Goal: Task Accomplishment & Management: Complete application form

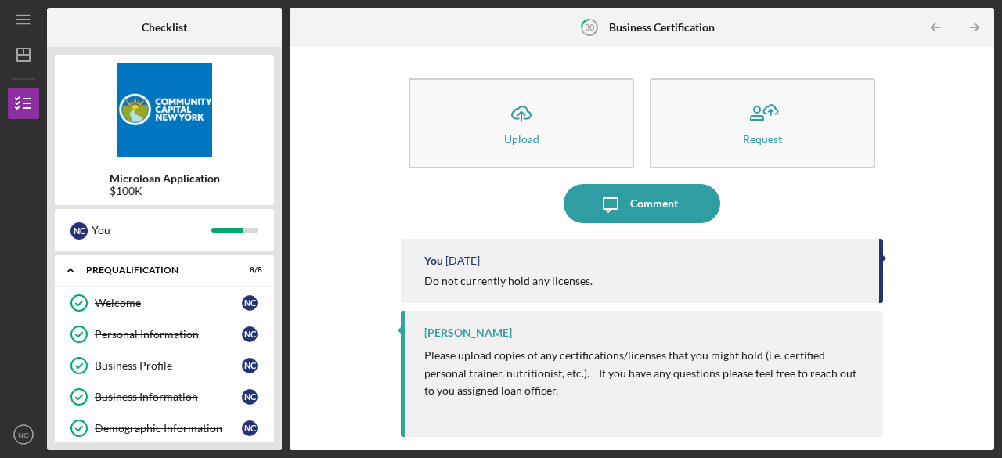
scroll to position [1270, 0]
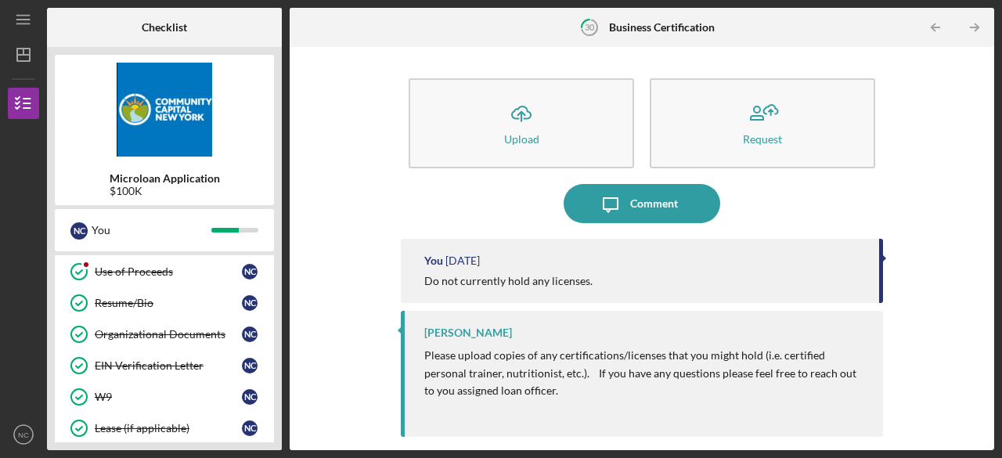
scroll to position [534, 0]
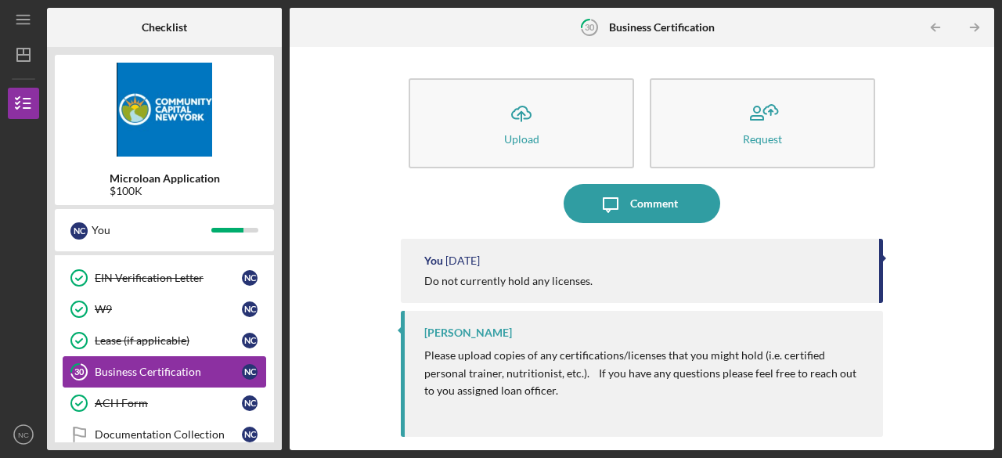
click at [184, 356] on link "30 Business Certification N C" at bounding box center [164, 371] width 203 height 31
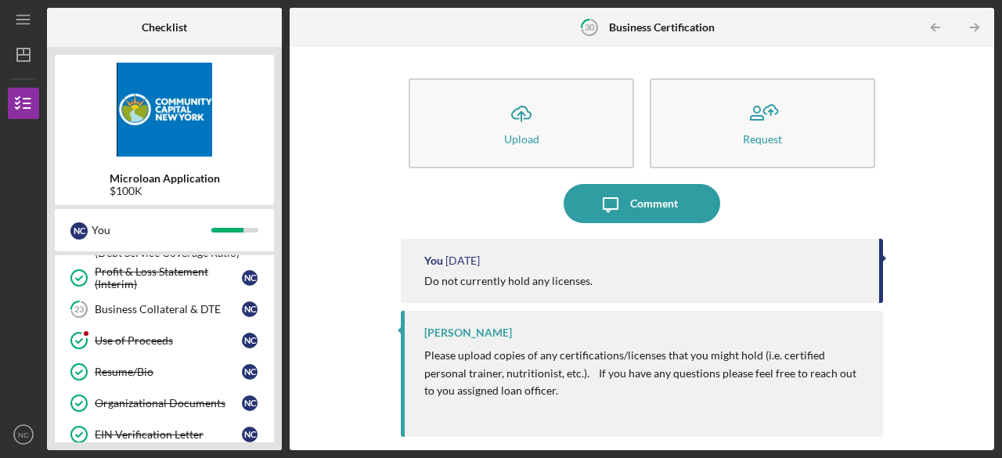
scroll to position [346, 0]
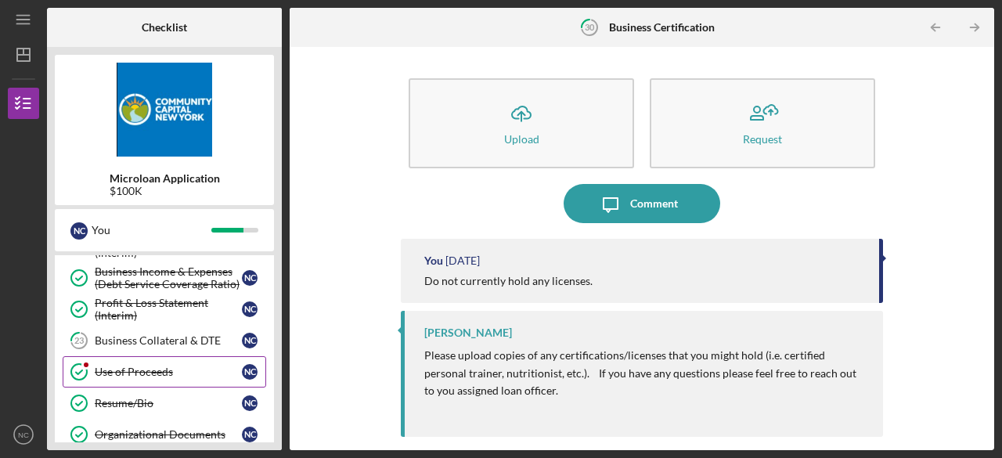
click at [180, 372] on link "Use of Proceeds Use of Proceeds N C" at bounding box center [164, 371] width 203 height 31
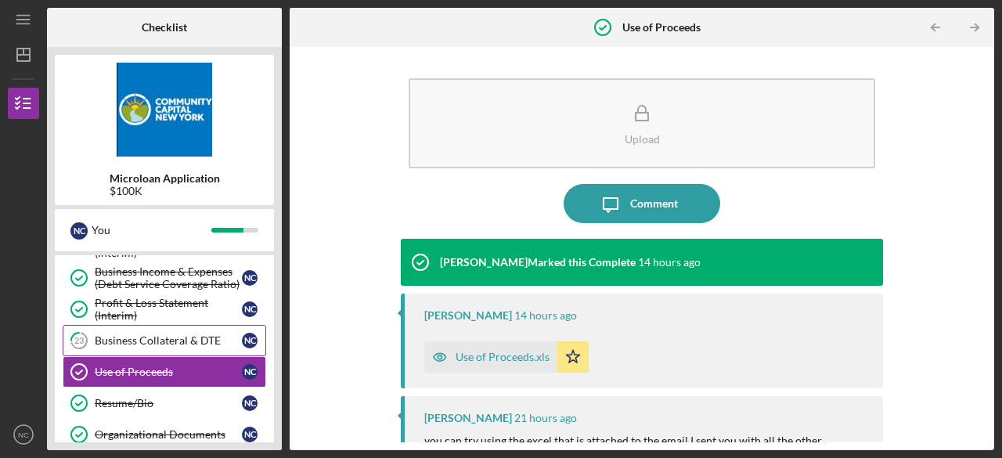
scroll to position [315, 0]
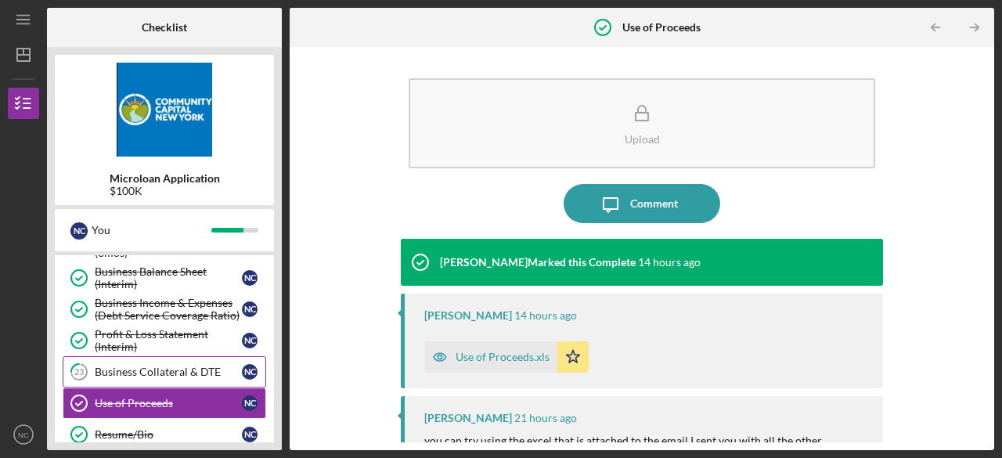
click at [174, 356] on link "23 Business Collateral & DTE N C" at bounding box center [164, 371] width 203 height 31
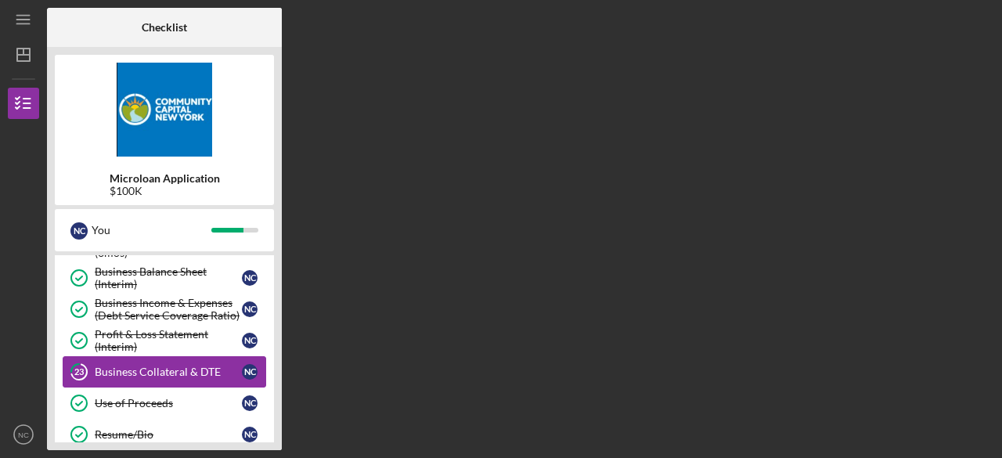
click at [174, 356] on link "23 Business Collateral & DTE N C" at bounding box center [164, 371] width 203 height 31
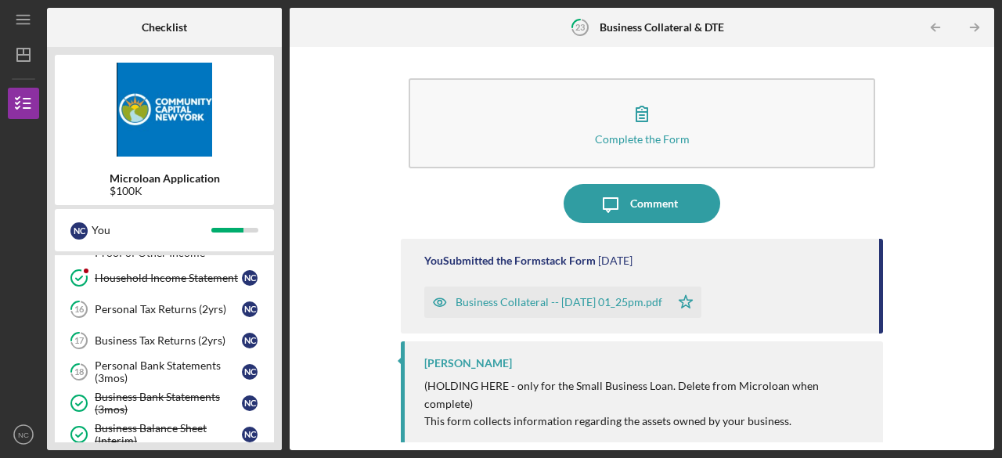
scroll to position [127, 0]
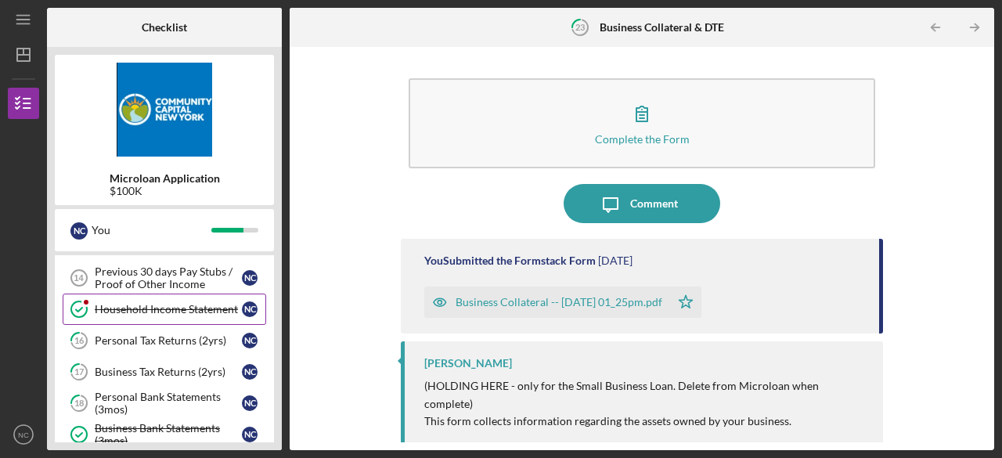
click at [175, 304] on div "Household Income Statement" at bounding box center [168, 309] width 147 height 13
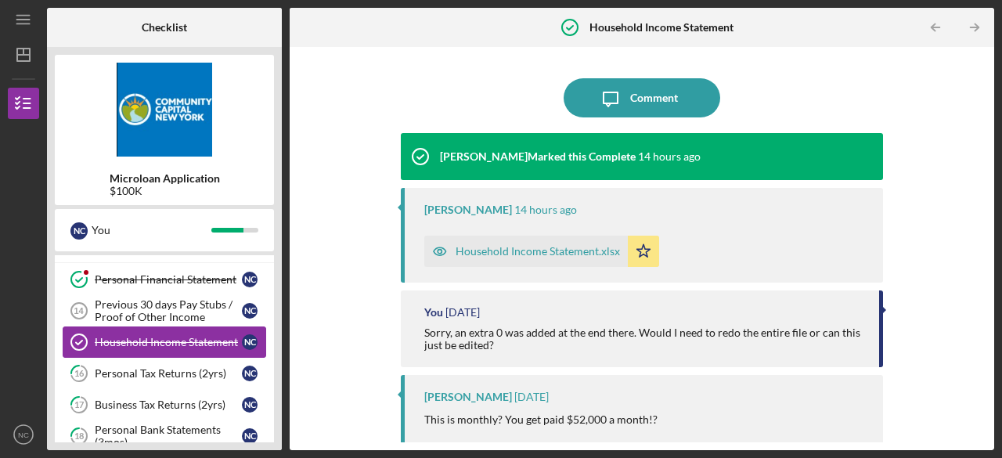
scroll to position [95, 0]
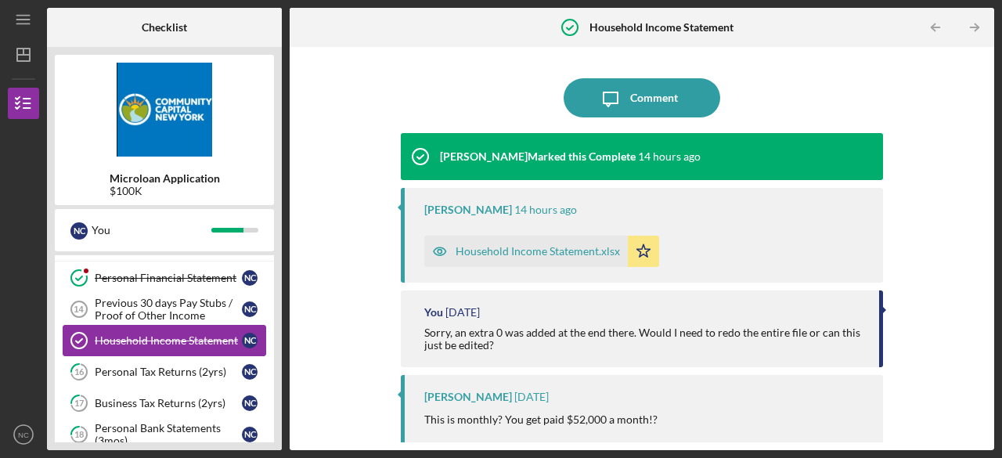
click at [175, 304] on div "Previous 30 days Pay Stubs / Proof of Other Income" at bounding box center [168, 309] width 147 height 25
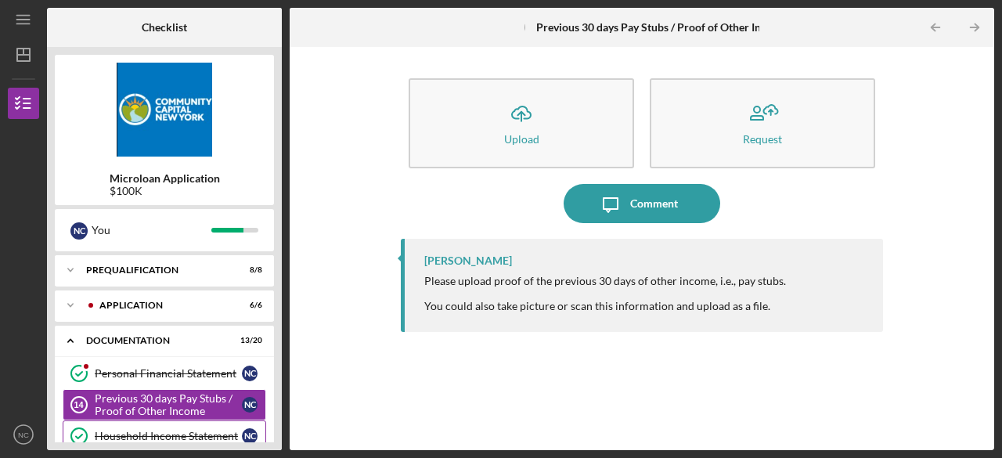
click at [175, 304] on div "Application" at bounding box center [161, 305] width 124 height 9
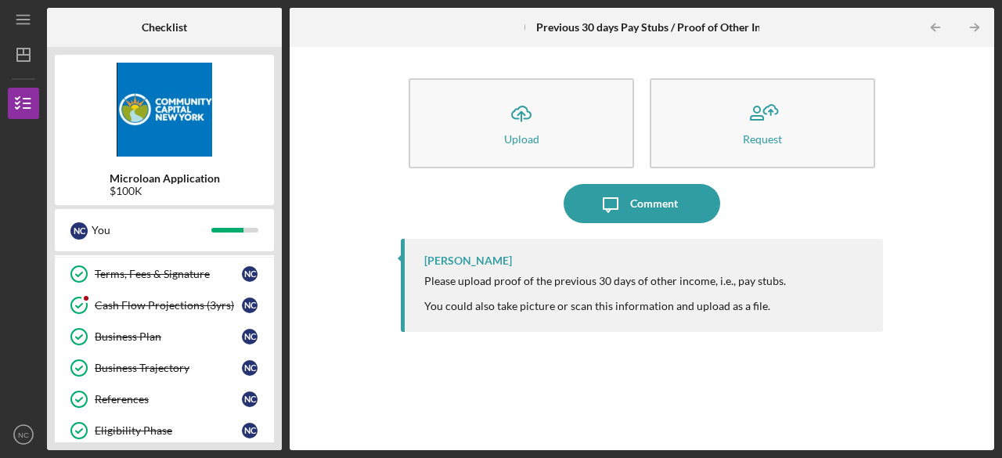
scroll to position [63, 0]
click at [213, 306] on div "Cash Flow Projections (3yrs)" at bounding box center [168, 307] width 147 height 13
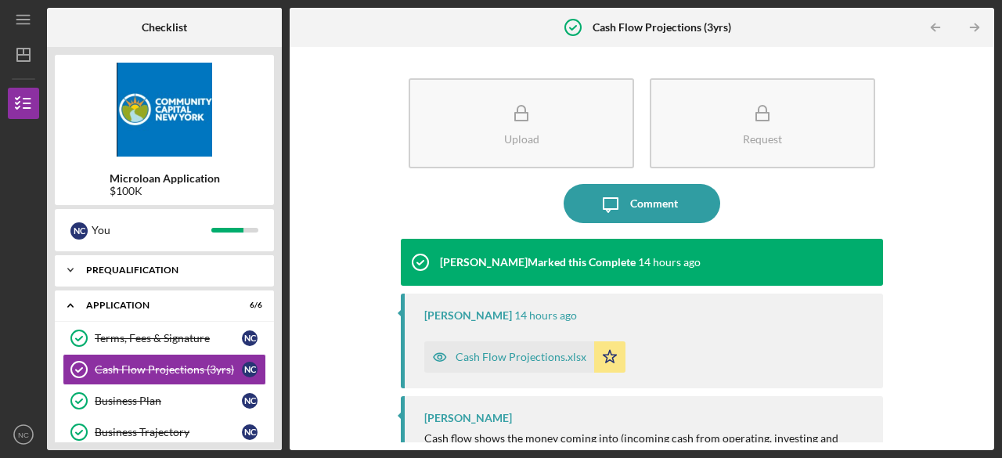
click at [163, 279] on div "Icon/Expander Prequalification 8 / 8" at bounding box center [164, 269] width 219 height 31
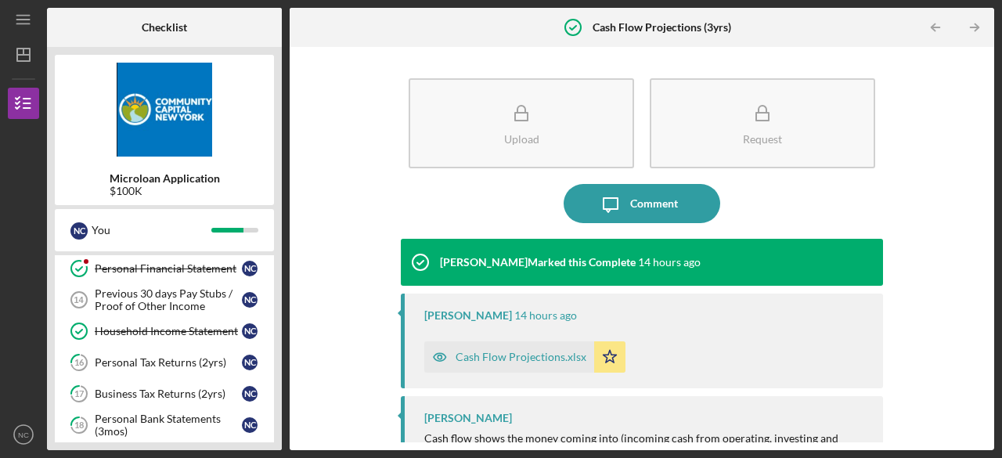
scroll to position [563, 0]
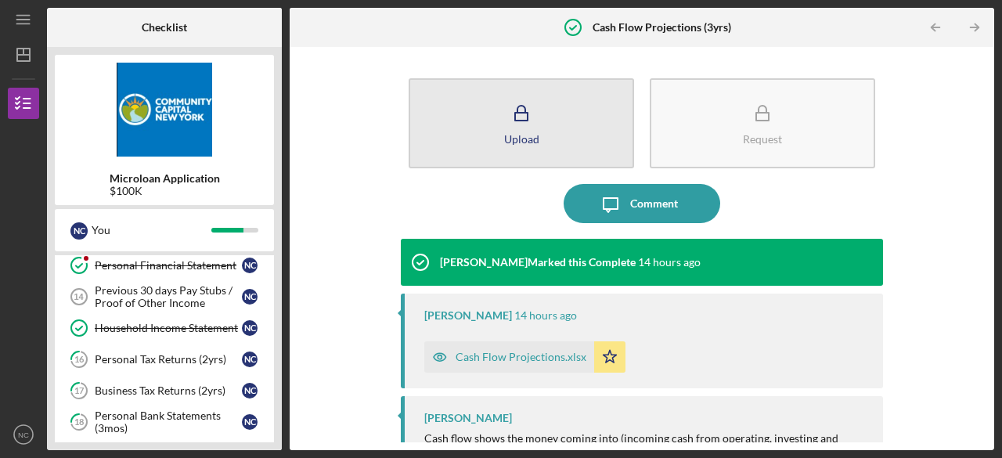
click at [493, 120] on button "Upload" at bounding box center [521, 123] width 225 height 90
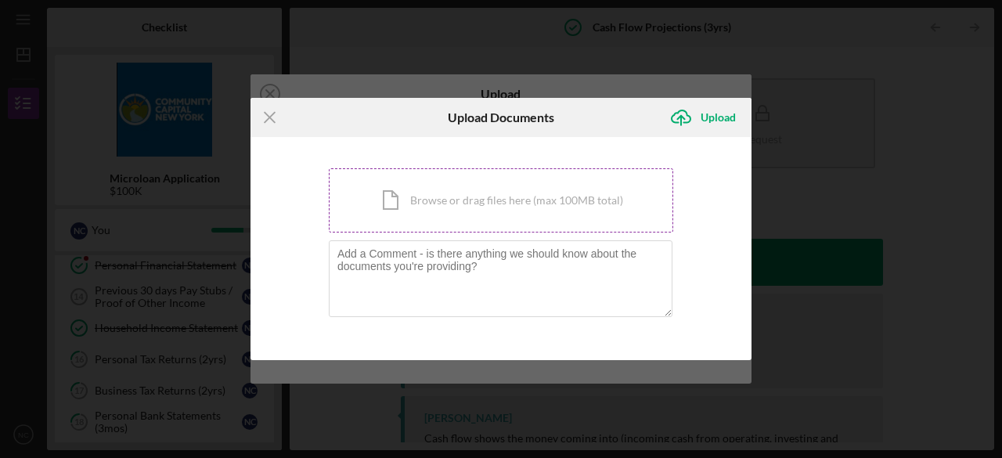
click at [424, 183] on div "Icon/Document Browse or drag files here (max 100MB total) Tap to choose files o…" at bounding box center [501, 200] width 344 height 64
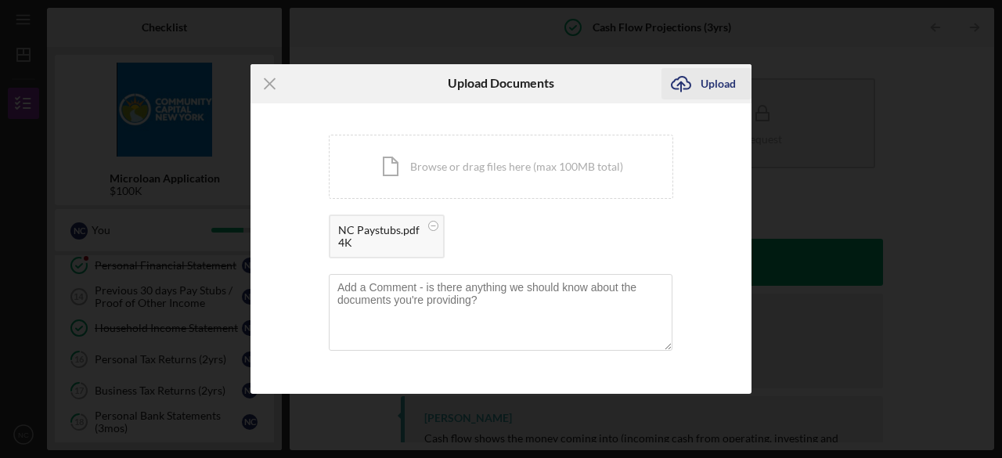
click at [692, 86] on icon "Icon/Upload" at bounding box center [680, 83] width 39 height 39
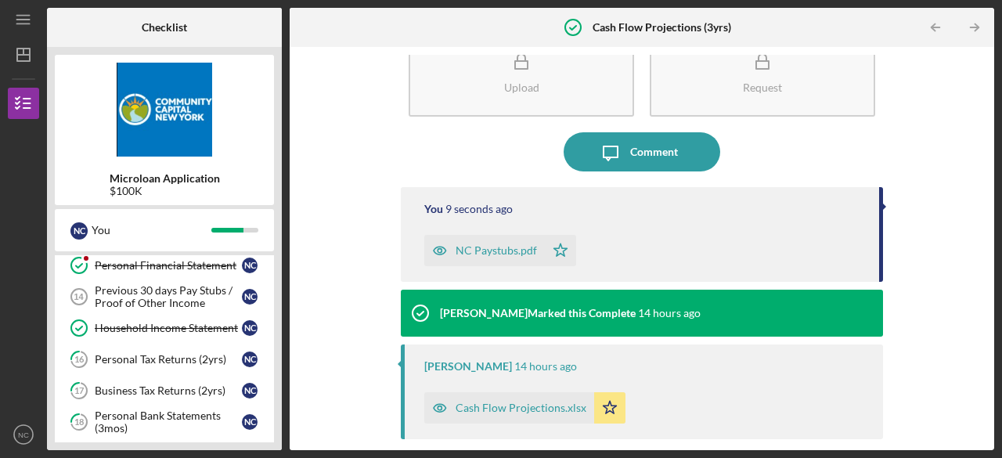
scroll to position [44, 0]
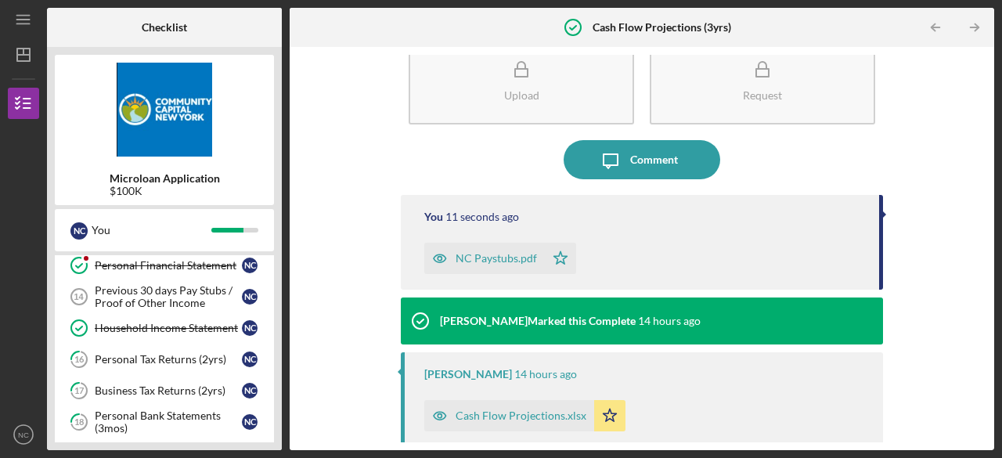
click at [497, 254] on div "NC Paystubs.pdf" at bounding box center [495, 258] width 81 height 13
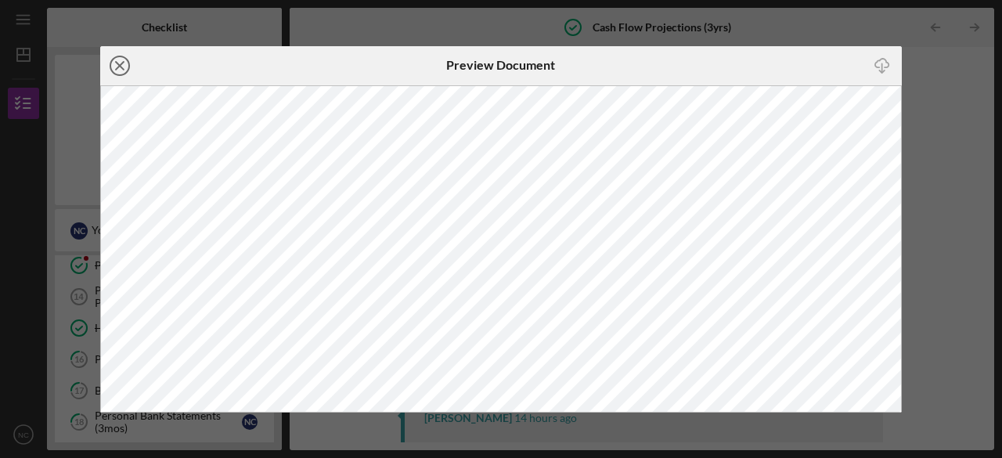
click at [113, 67] on icon "Icon/Close" at bounding box center [119, 65] width 39 height 39
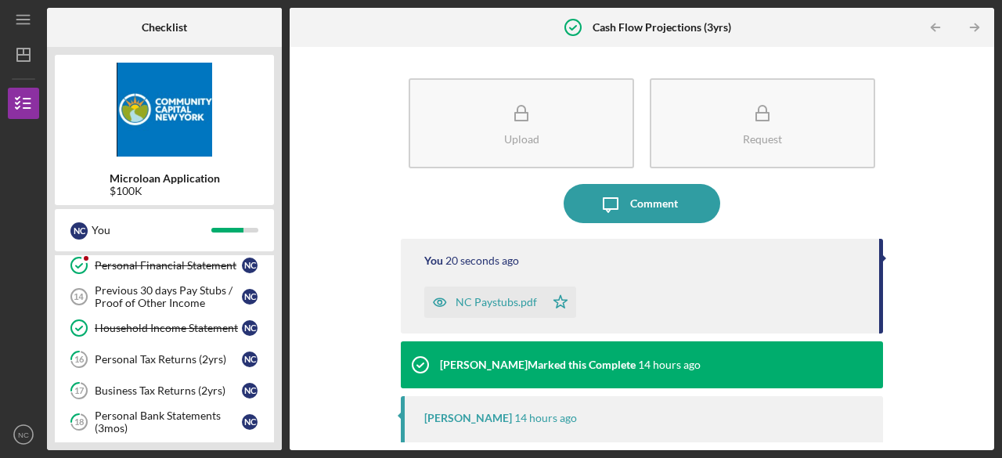
drag, startPoint x: 463, startPoint y: 296, endPoint x: 432, endPoint y: 306, distance: 32.9
click at [432, 306] on icon "button" at bounding box center [439, 301] width 31 height 31
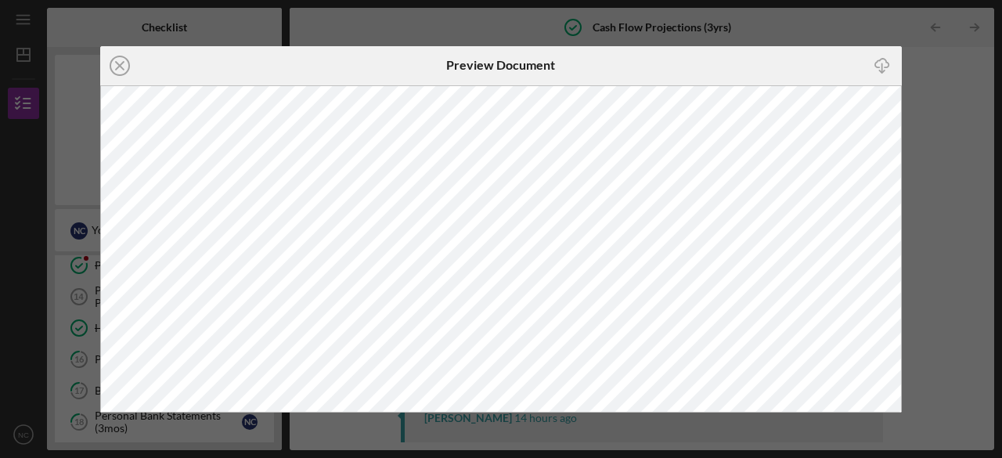
click at [880, 59] on icon "button" at bounding box center [881, 63] width 13 height 9
click at [488, 21] on div "Icon/Close Preview Document Icon/Download" at bounding box center [501, 229] width 1002 height 458
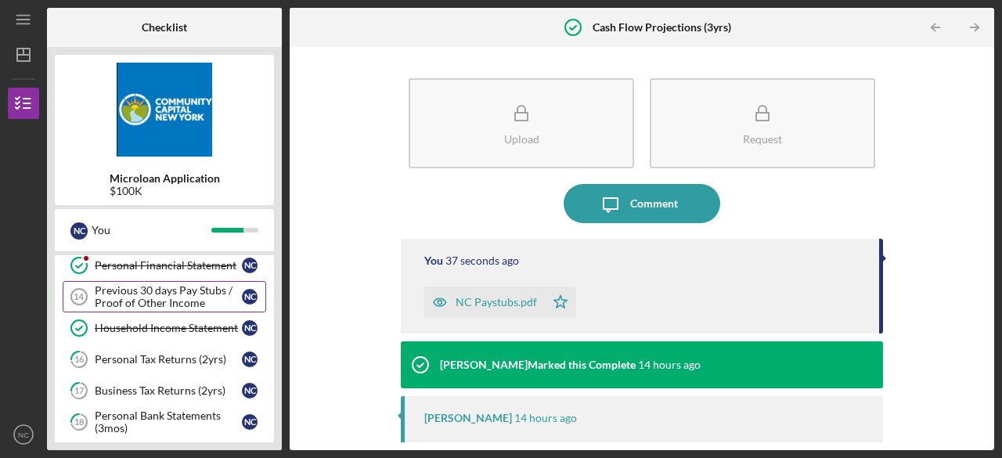
click at [157, 287] on div "Previous 30 days Pay Stubs / Proof of Other Income" at bounding box center [168, 296] width 147 height 25
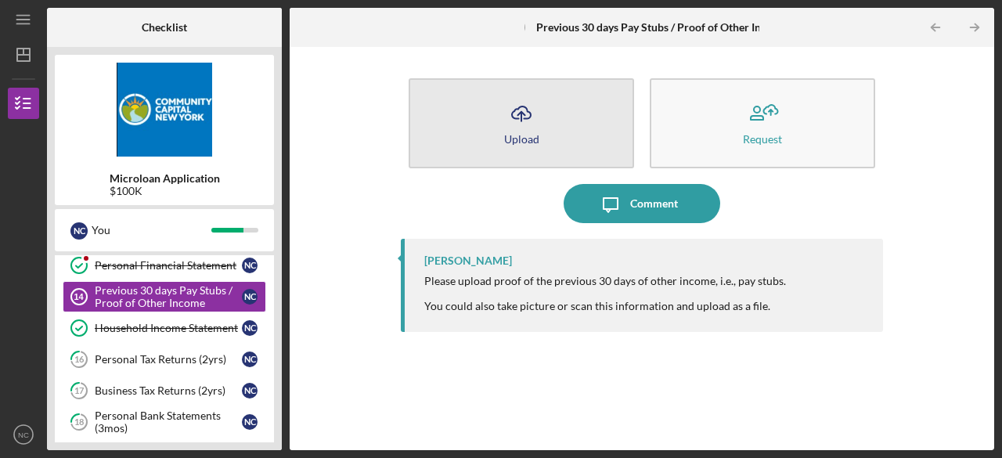
click at [534, 116] on icon "Icon/Upload" at bounding box center [521, 113] width 39 height 39
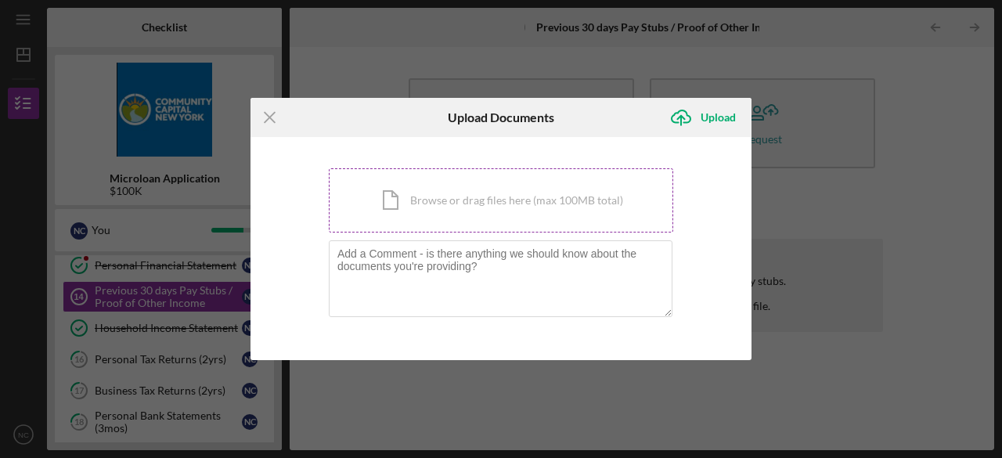
click at [461, 211] on div "Icon/Document Browse or drag files here (max 100MB total) Tap to choose files o…" at bounding box center [501, 200] width 344 height 64
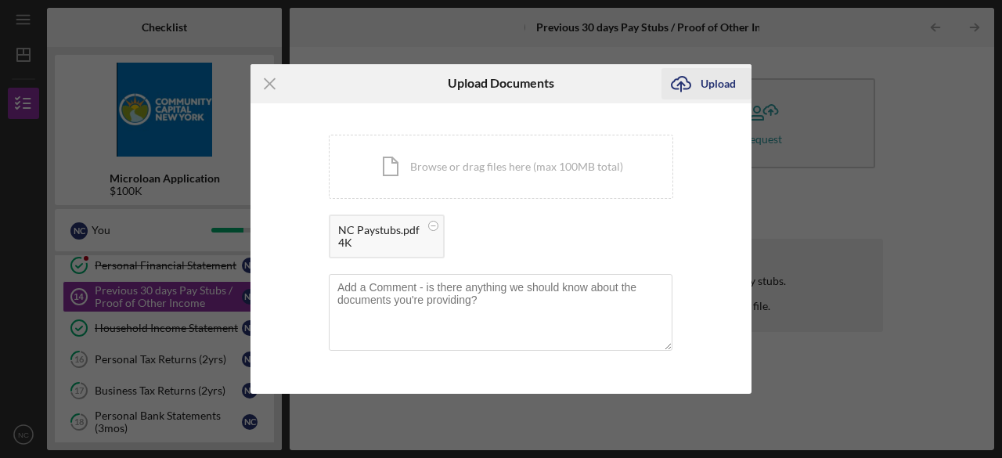
click at [695, 87] on icon "Icon/Upload" at bounding box center [680, 83] width 39 height 39
